Goal: Task Accomplishment & Management: Complete application form

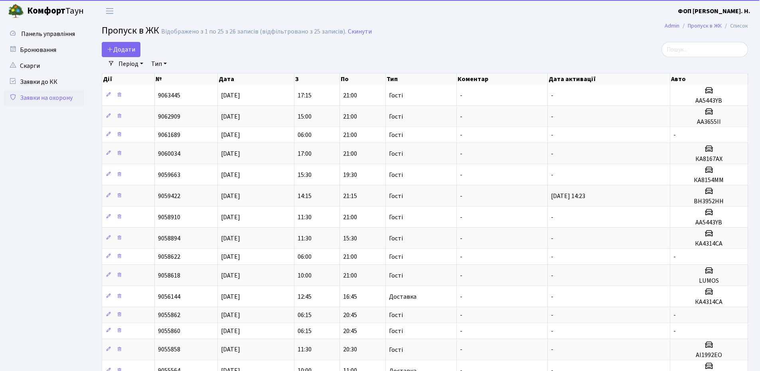
select select "25"
click at [123, 51] on span "Додати" at bounding box center [121, 49] width 28 height 9
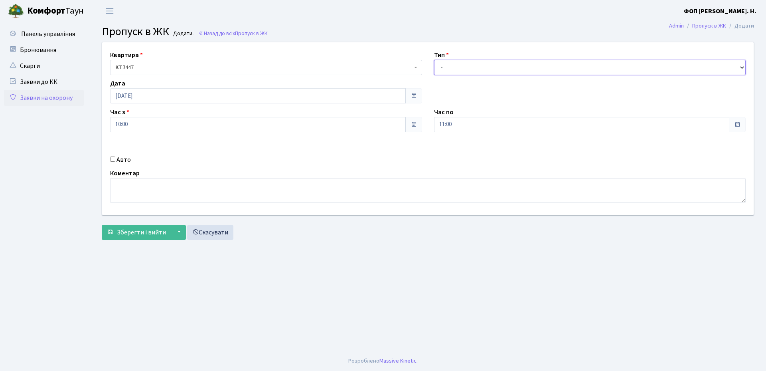
click at [463, 73] on select "- Доставка Таксі Гості Сервіс" at bounding box center [590, 67] width 312 height 15
select select "3"
click at [434, 60] on select "- Доставка Таксі Гості Сервіс" at bounding box center [590, 67] width 312 height 15
click at [149, 98] on input "[DATE]" at bounding box center [258, 95] width 296 height 15
click at [116, 163] on td "13" at bounding box center [118, 160] width 12 height 12
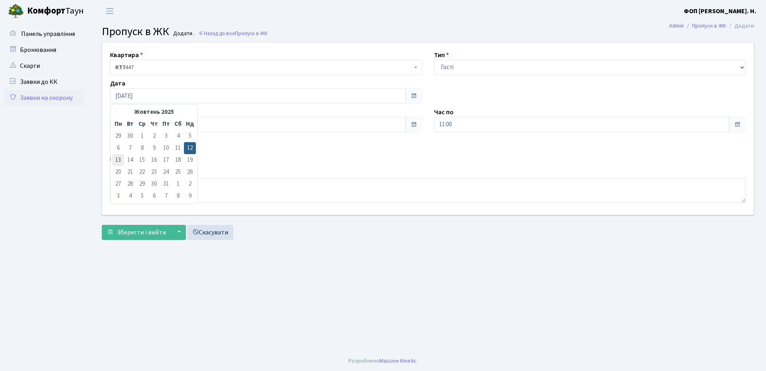
type input "[DATE]"
click at [177, 126] on input "10:00" at bounding box center [258, 124] width 296 height 15
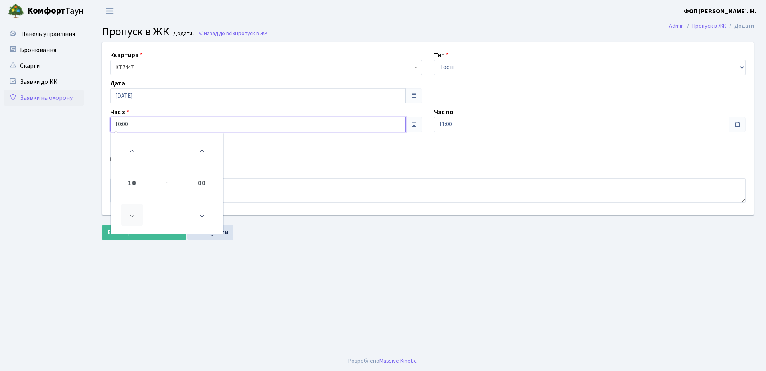
click at [134, 212] on icon at bounding box center [132, 215] width 22 height 22
type input "06:00"
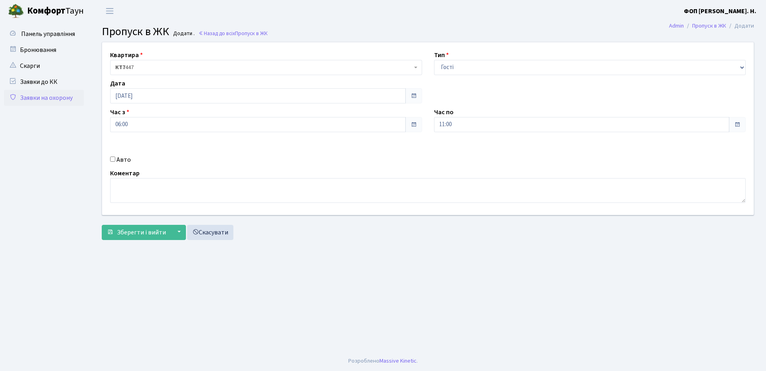
drag, startPoint x: 362, startPoint y: 159, endPoint x: 498, endPoint y: 127, distance: 139.4
click at [364, 159] on div "Авто" at bounding box center [266, 160] width 324 height 10
click at [513, 123] on input "11:00" at bounding box center [582, 124] width 296 height 15
click at [460, 149] on icon at bounding box center [456, 152] width 22 height 22
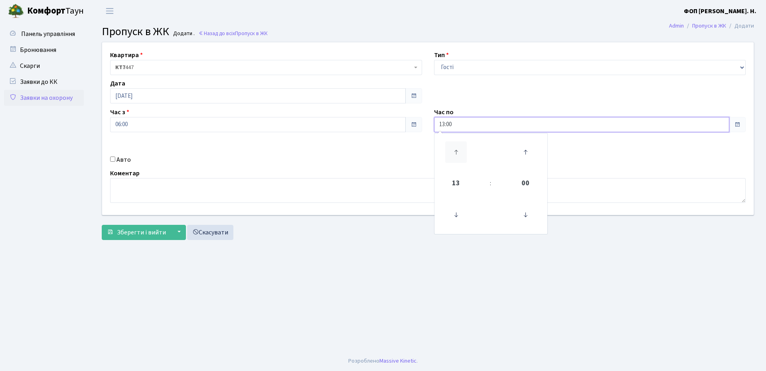
click at [460, 149] on icon at bounding box center [456, 152] width 22 height 22
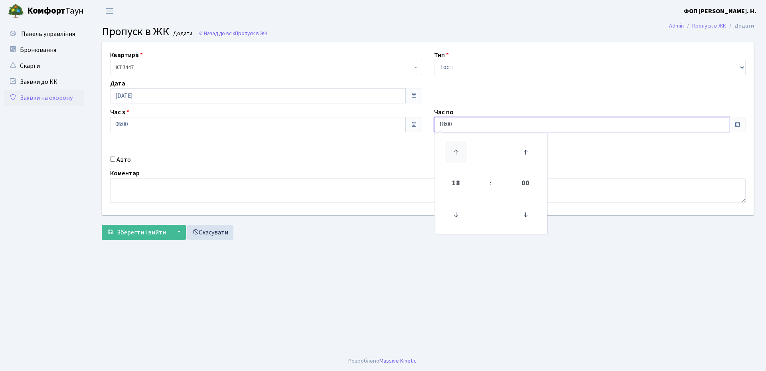
click at [460, 149] on icon at bounding box center [456, 152] width 22 height 22
type input "21:00"
click at [418, 151] on div "Квартира <b>КТ7</b>&nbsp;&nbsp;&nbsp;447 КТ7 447 Тип - Доставка Таксі Гості Сер…" at bounding box center [427, 128] width 663 height 172
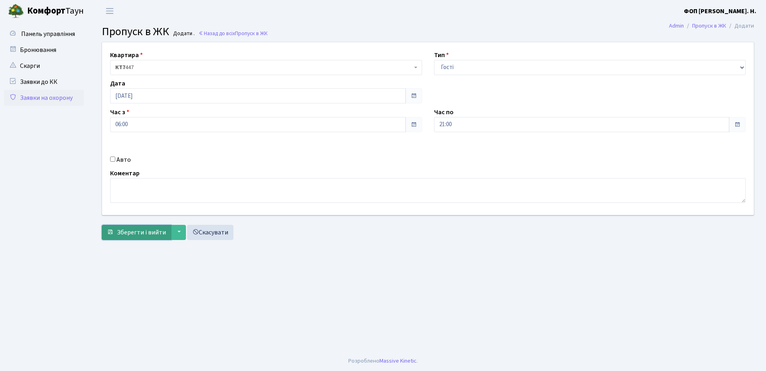
click at [123, 234] on span "Зберегти і вийти" at bounding box center [141, 232] width 49 height 9
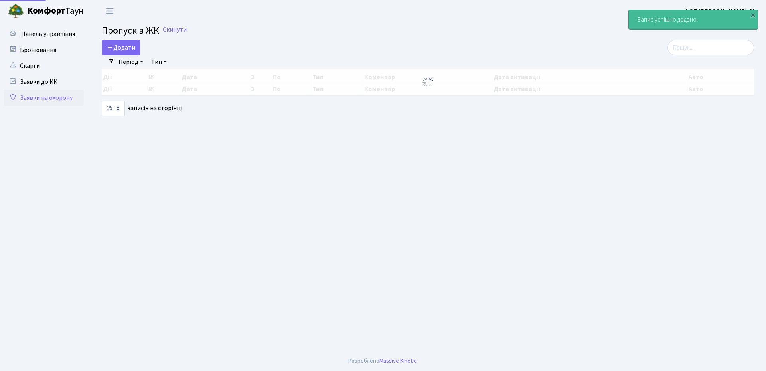
select select "25"
